Goal: Task Accomplishment & Management: Manage account settings

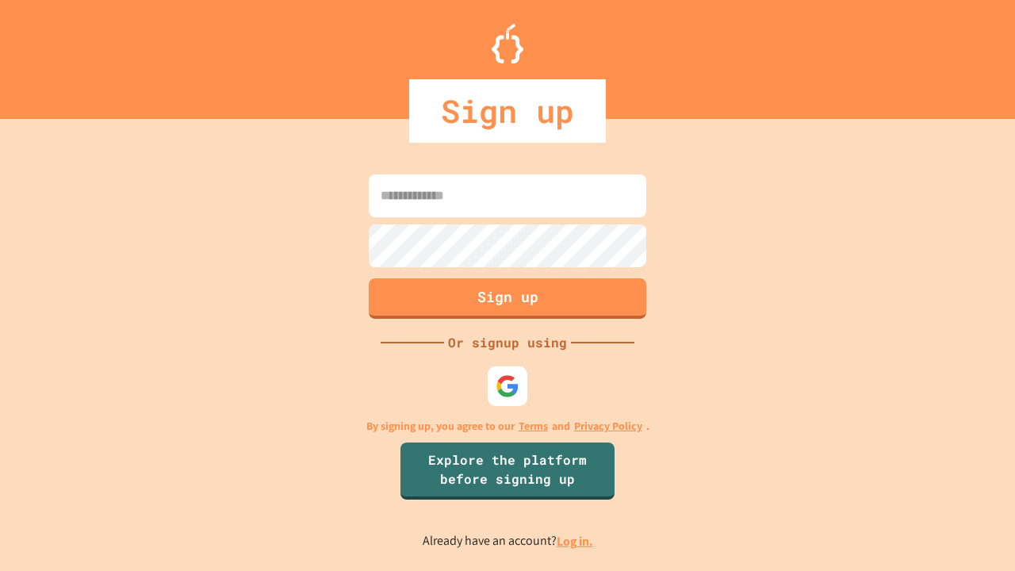
click at [576, 541] on link "Log in." at bounding box center [575, 541] width 36 height 17
